Goal: Task Accomplishment & Management: Complete application form

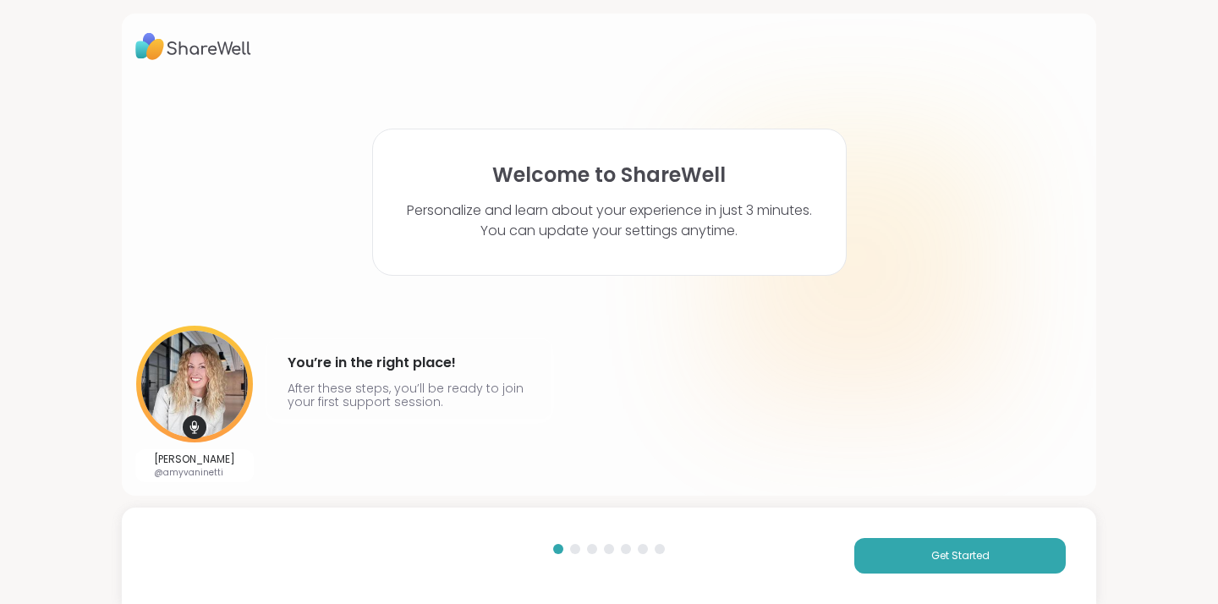
click at [843, 565] on div "Get Started" at bounding box center [868, 556] width 394 height 36
click at [867, 558] on button "Get Started" at bounding box center [959, 556] width 211 height 36
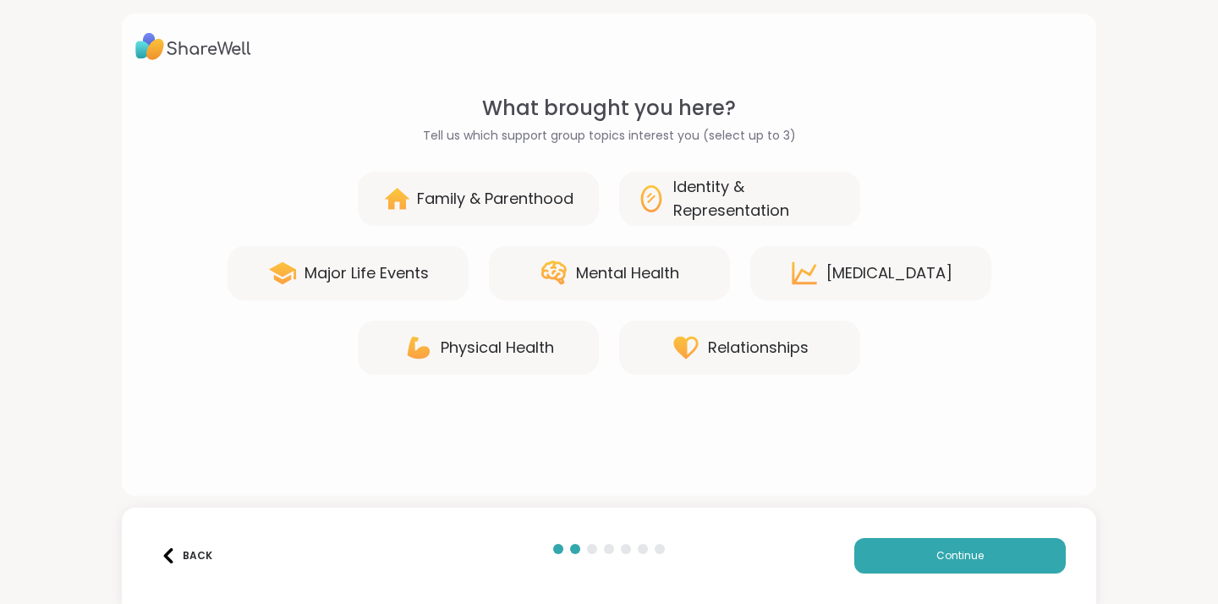
click at [665, 332] on div "Relationships" at bounding box center [739, 347] width 241 height 54
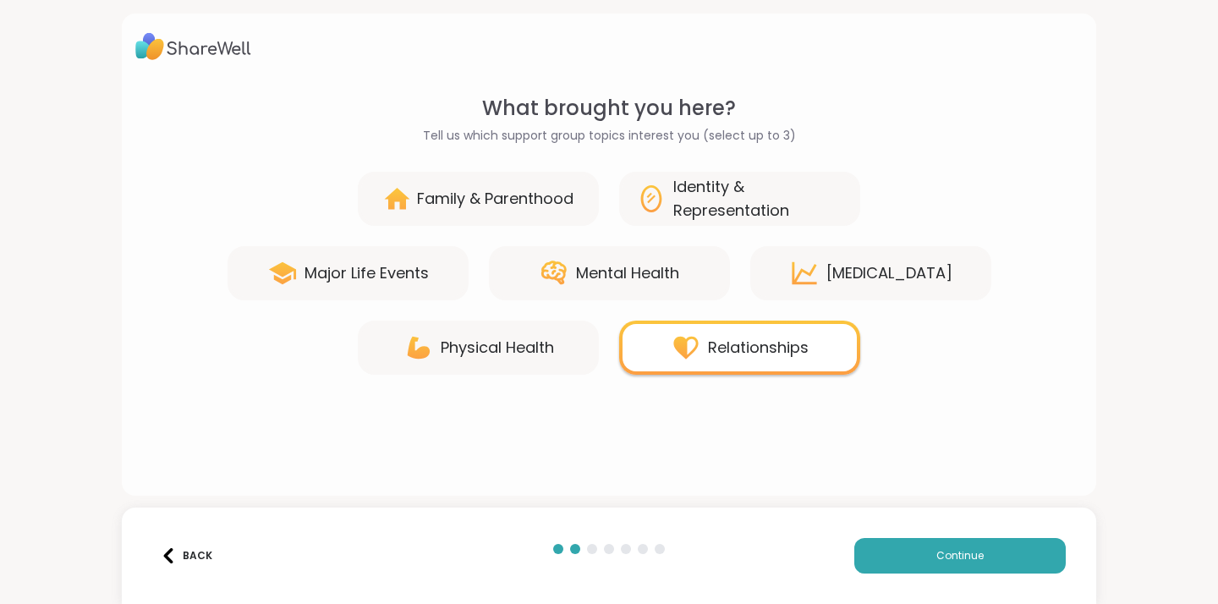
click at [850, 268] on div "[MEDICAL_DATA]" at bounding box center [889, 273] width 126 height 24
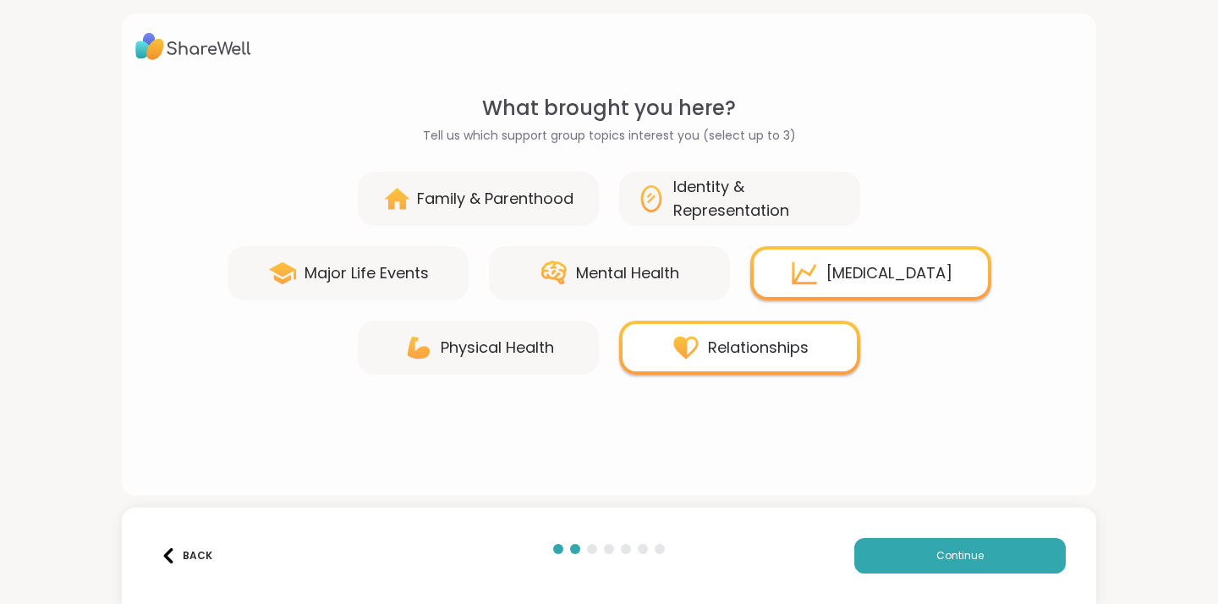
click at [690, 257] on div "Mental Health" at bounding box center [609, 273] width 241 height 54
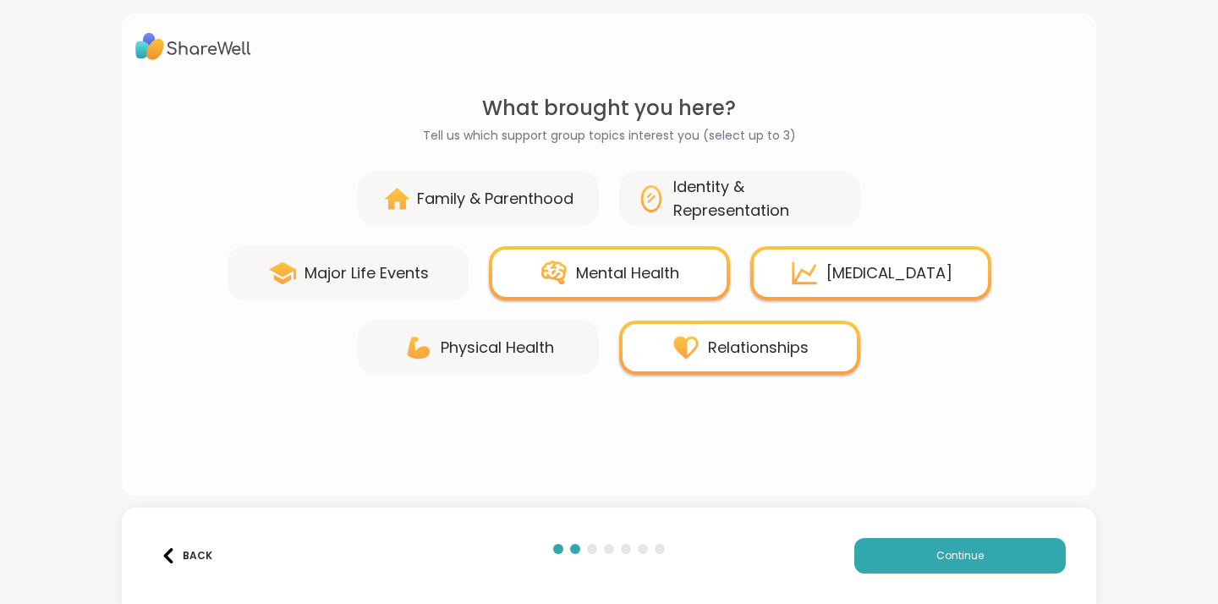
click at [538, 200] on div "Family & Parenthood" at bounding box center [495, 199] width 156 height 24
click at [913, 570] on button "Continue" at bounding box center [959, 556] width 211 height 36
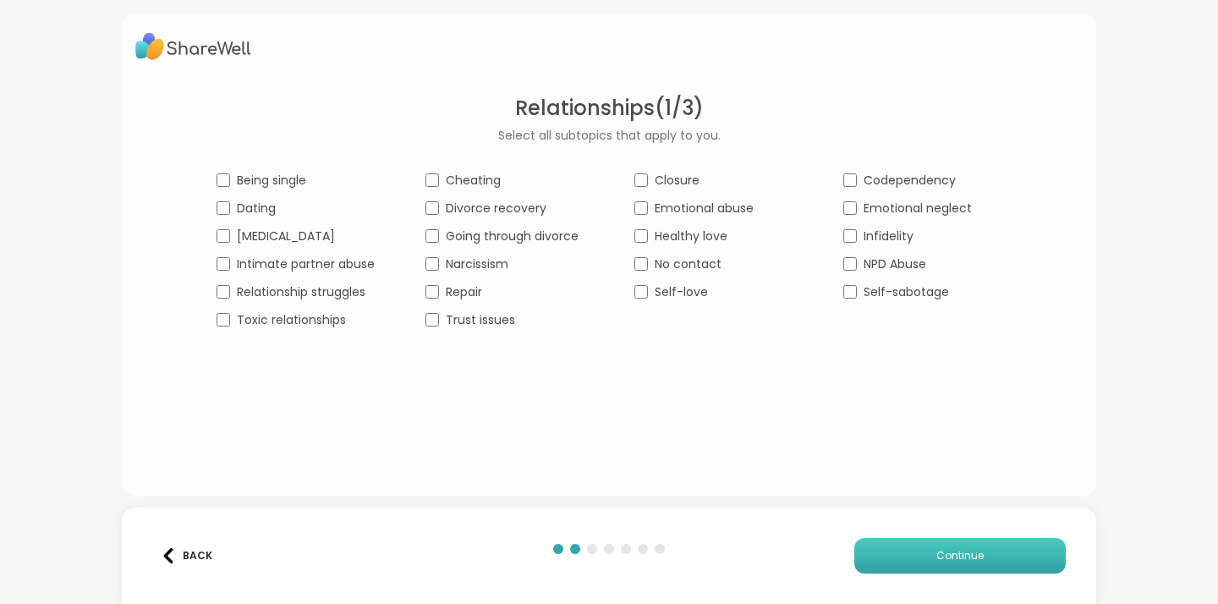
click at [917, 547] on button "Continue" at bounding box center [959, 556] width 211 height 36
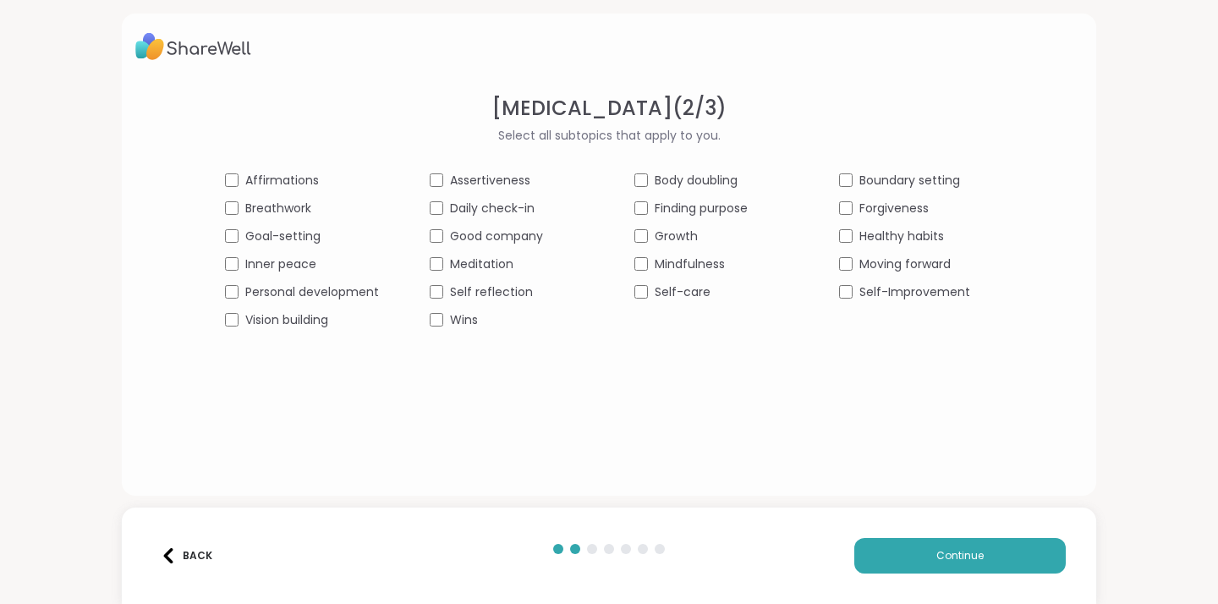
click at [641, 283] on div "Self-care" at bounding box center [711, 292] width 154 height 18
click at [906, 549] on button "Continue" at bounding box center [959, 556] width 211 height 36
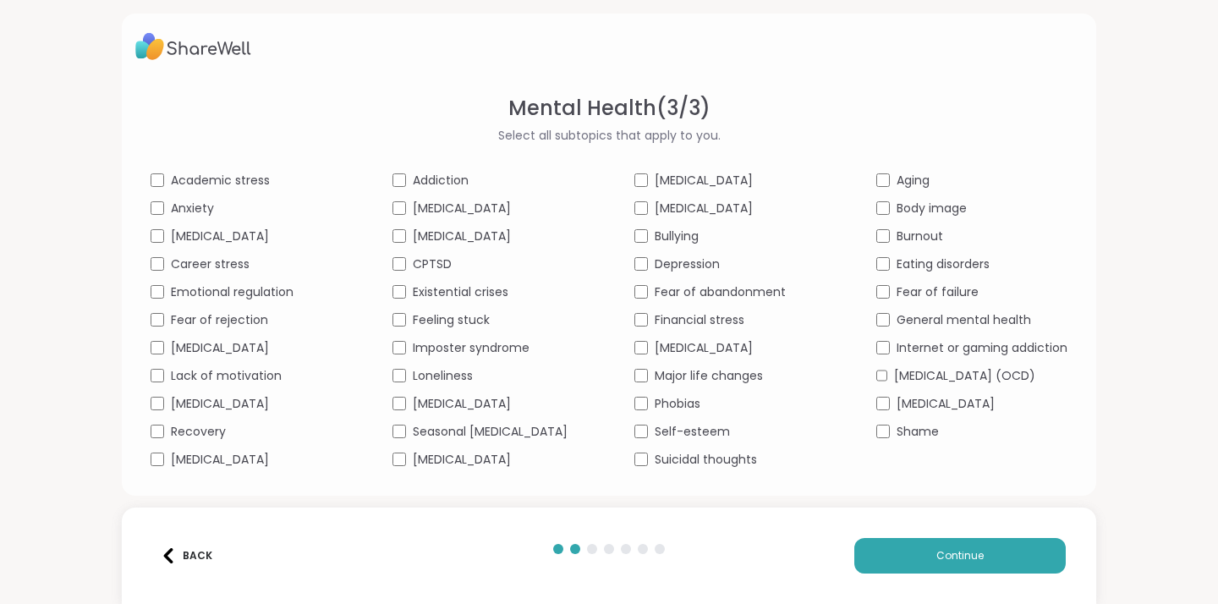
scroll to position [36, 0]
click at [391, 468] on div "Mental Health ( 3 / 3 ) Select all subtopics that apply to you. Academic stress…" at bounding box center [609, 255] width 974 height 482
click at [974, 557] on span "Continue" at bounding box center [959, 555] width 47 height 15
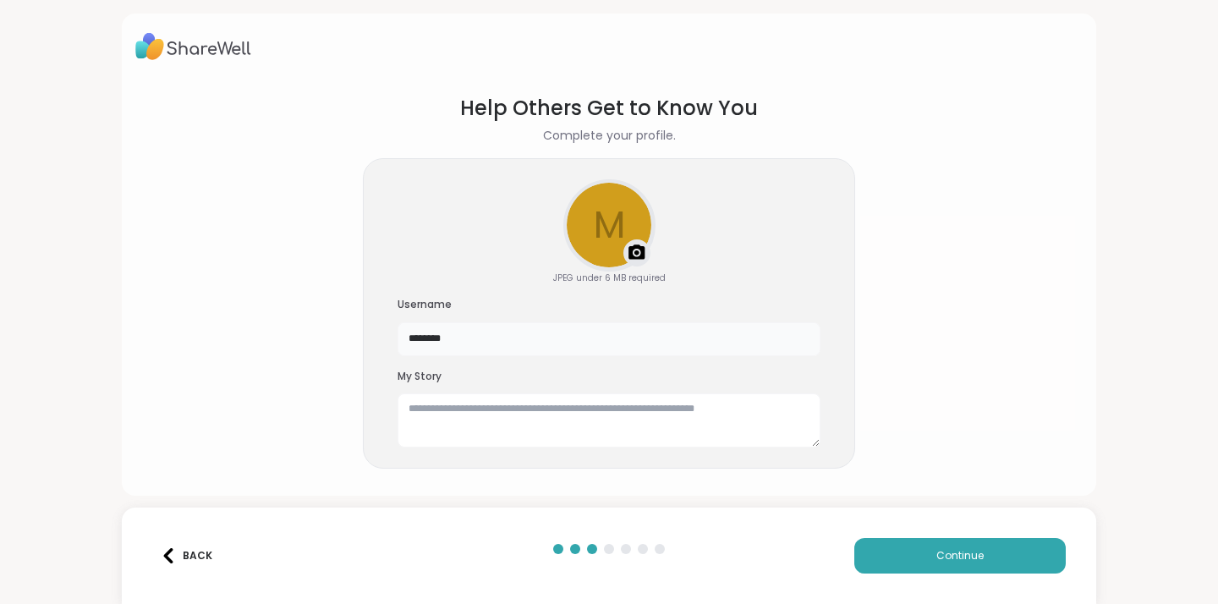
click at [616, 334] on input "********" at bounding box center [608, 339] width 423 height 34
type input "*"
type input "*******"
click at [549, 423] on textarea at bounding box center [608, 420] width 423 height 54
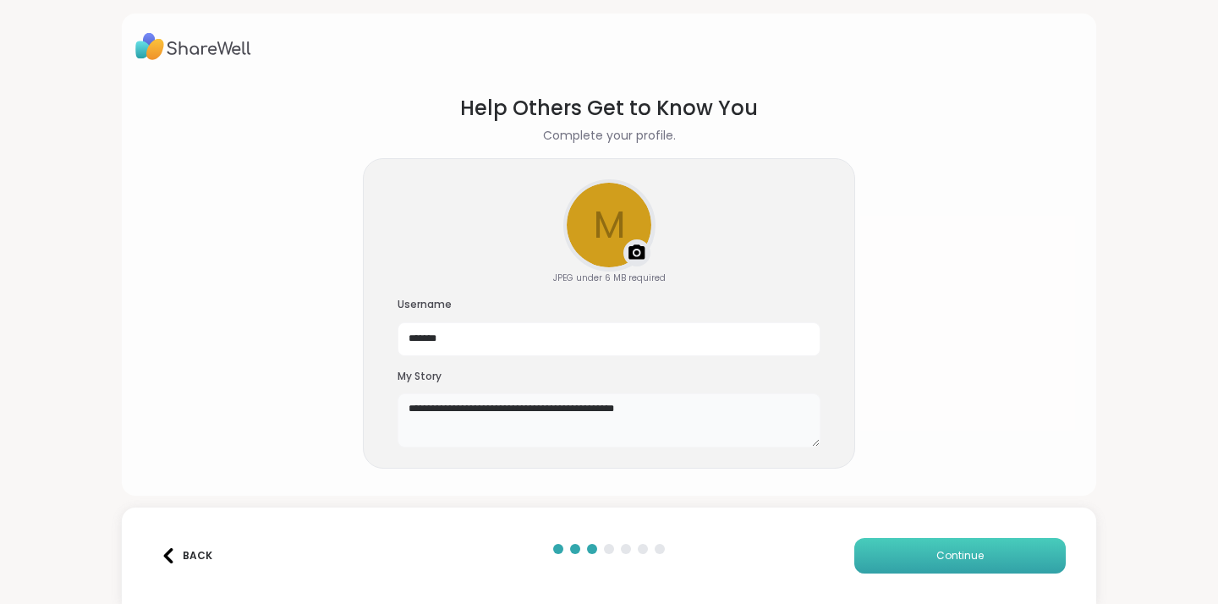
type textarea "**********"
click at [911, 556] on button "Continue" at bounding box center [959, 556] width 211 height 36
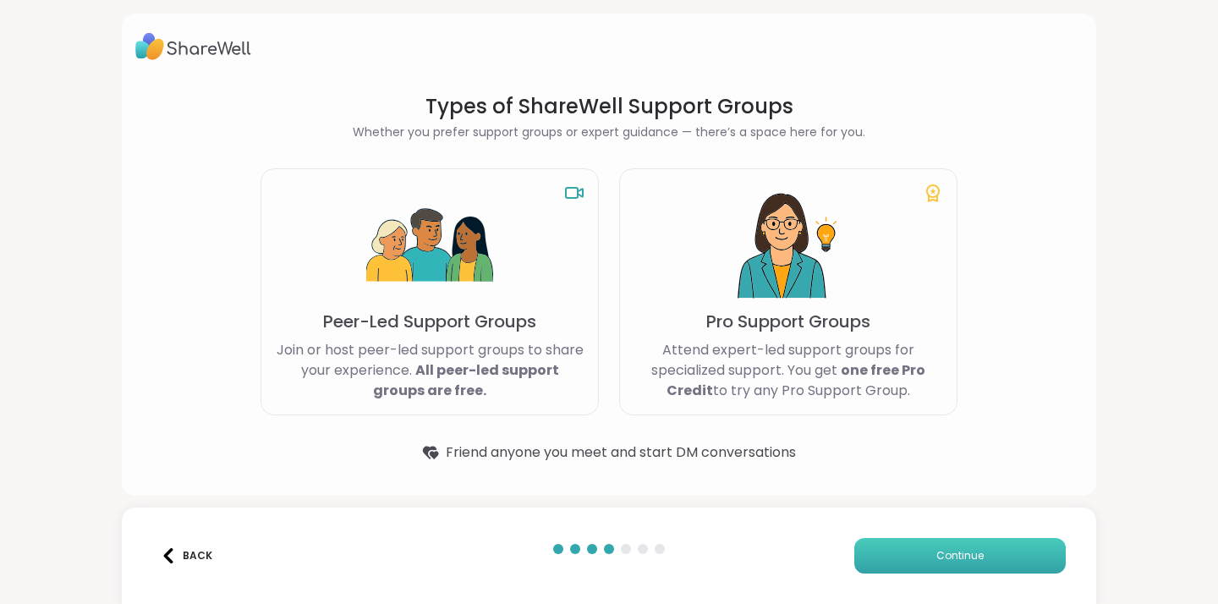
click at [911, 556] on button "Continue" at bounding box center [959, 556] width 211 height 36
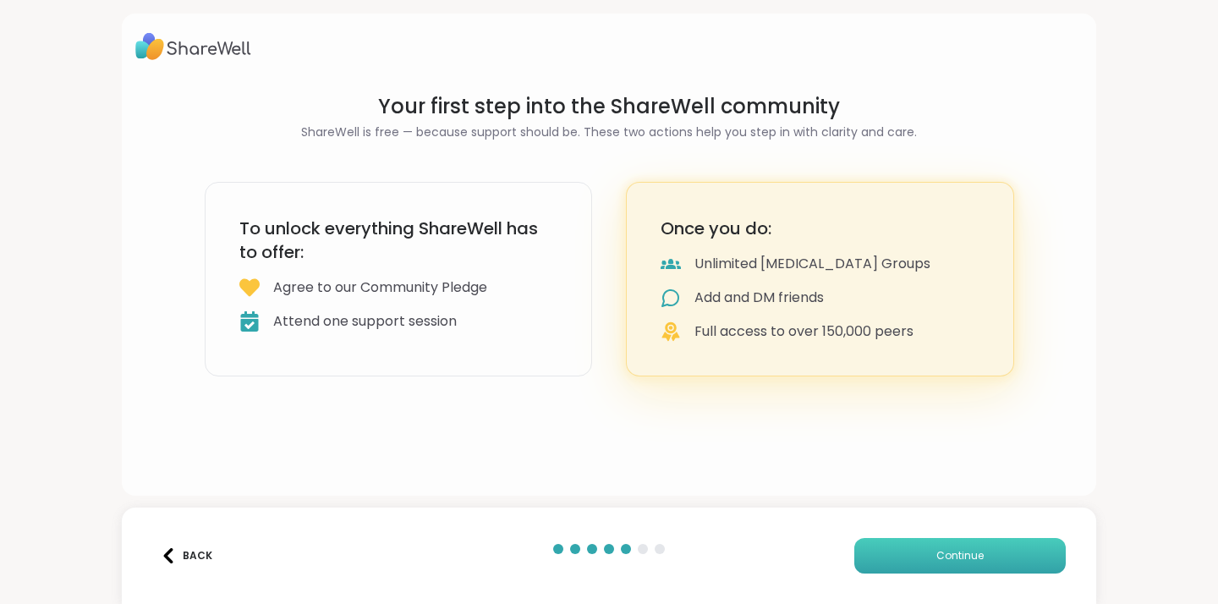
click at [928, 559] on button "Continue" at bounding box center [959, 556] width 211 height 36
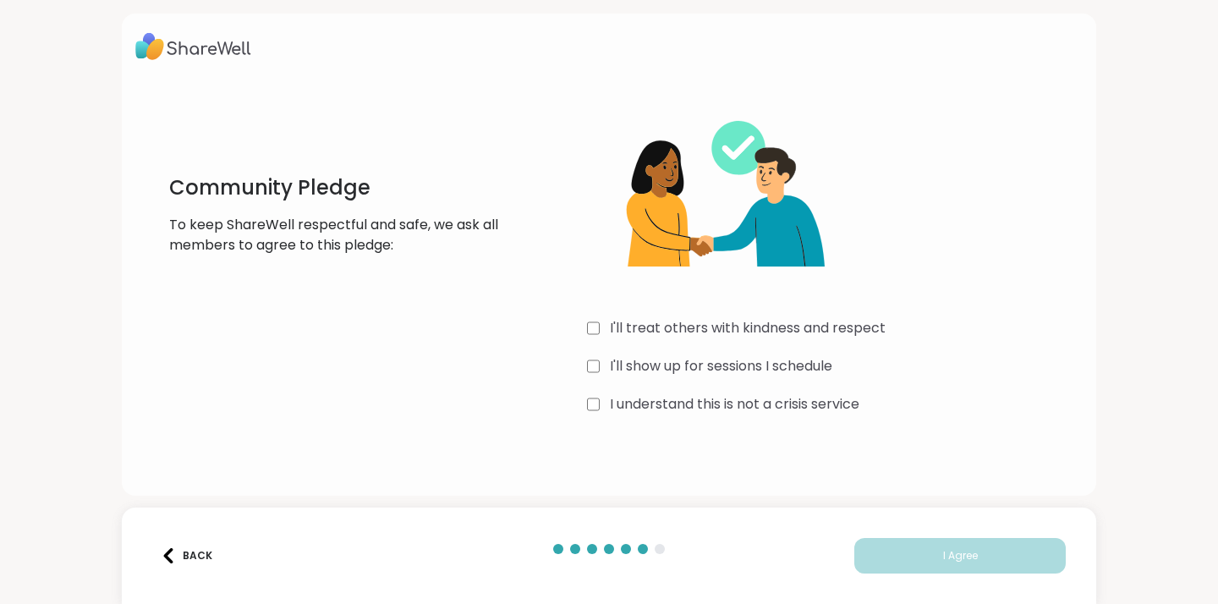
click at [596, 349] on div "I'll treat others with kindness and respect I'll show up for sessions I schedul…" at bounding box center [834, 256] width 495 height 326
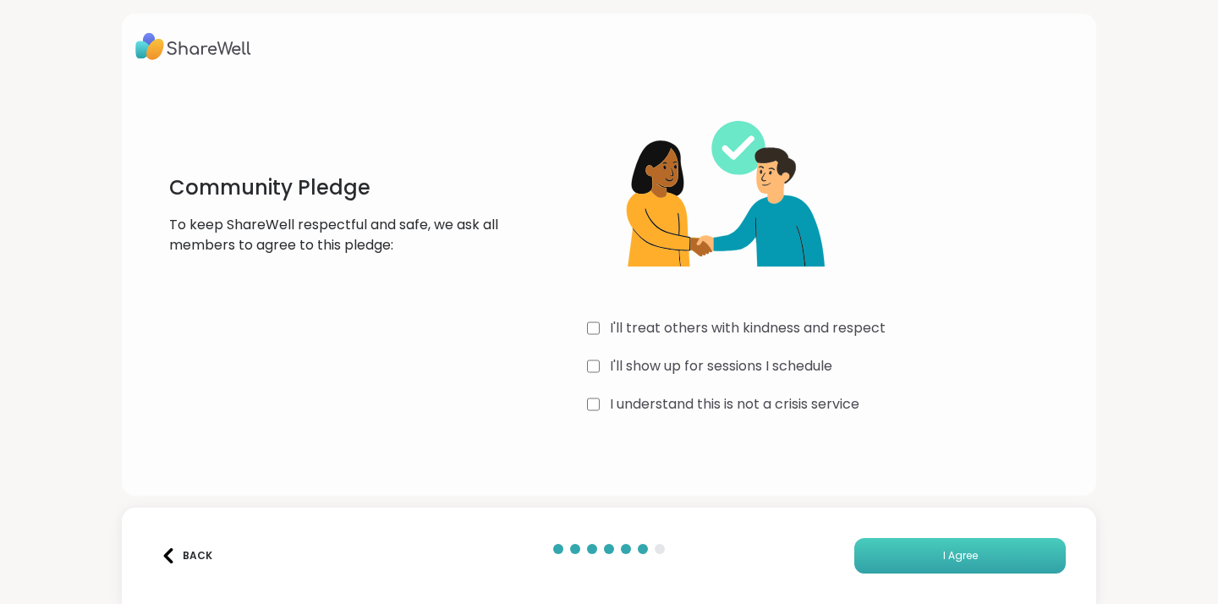
click at [937, 555] on button "I Agree" at bounding box center [959, 556] width 211 height 36
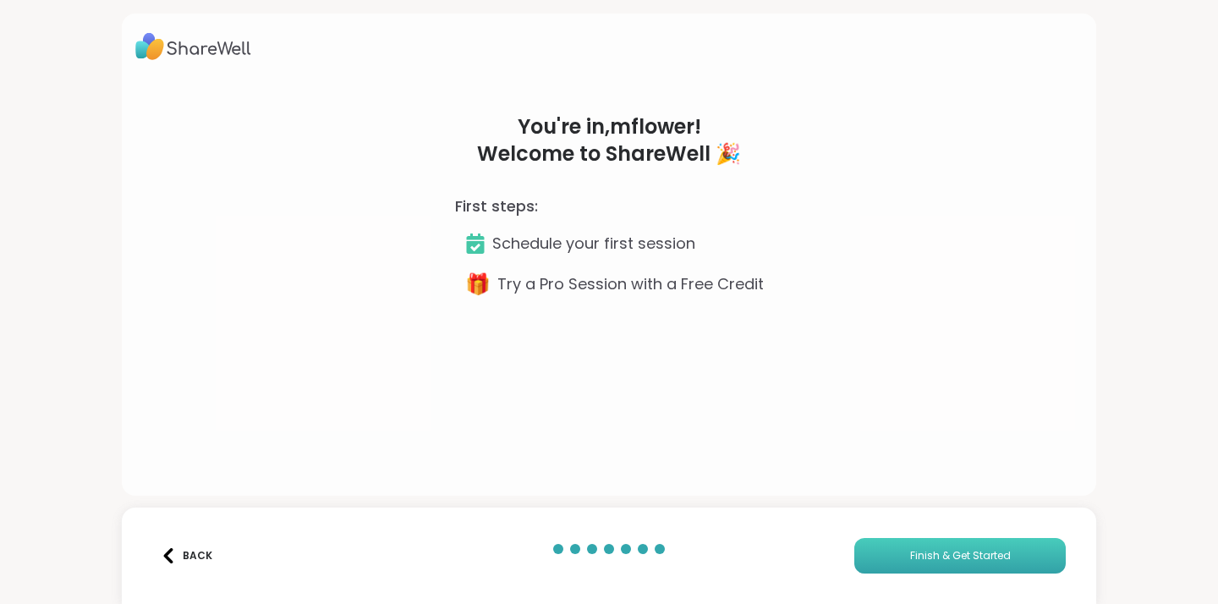
click at [937, 555] on span "Finish & Get Started" at bounding box center [960, 555] width 101 height 15
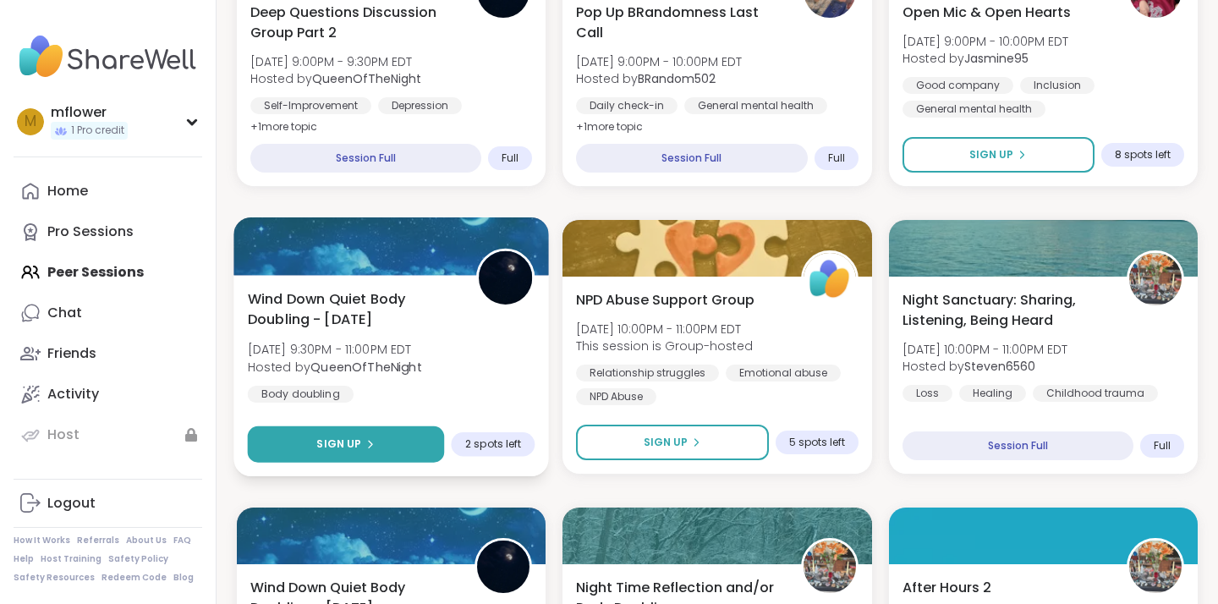
scroll to position [2980, 0]
